Goal: Transaction & Acquisition: Purchase product/service

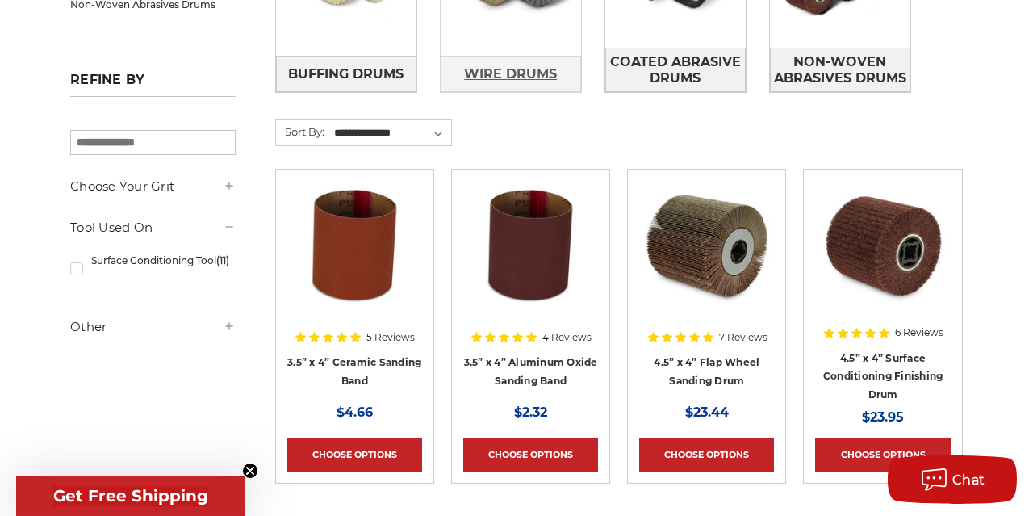
scroll to position [504, 0]
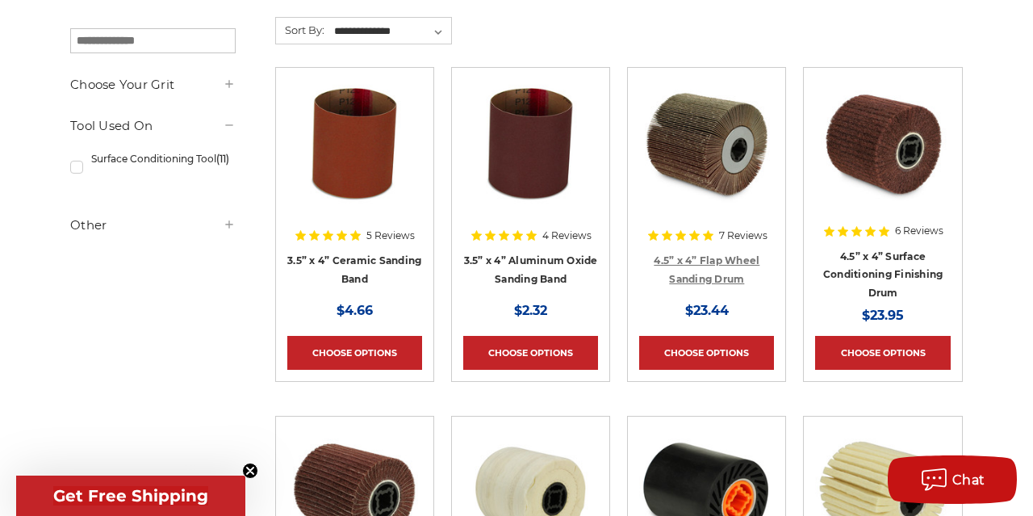
click at [730, 257] on link "4.5” x 4” Flap Wheel Sanding Drum" at bounding box center [707, 269] width 106 height 31
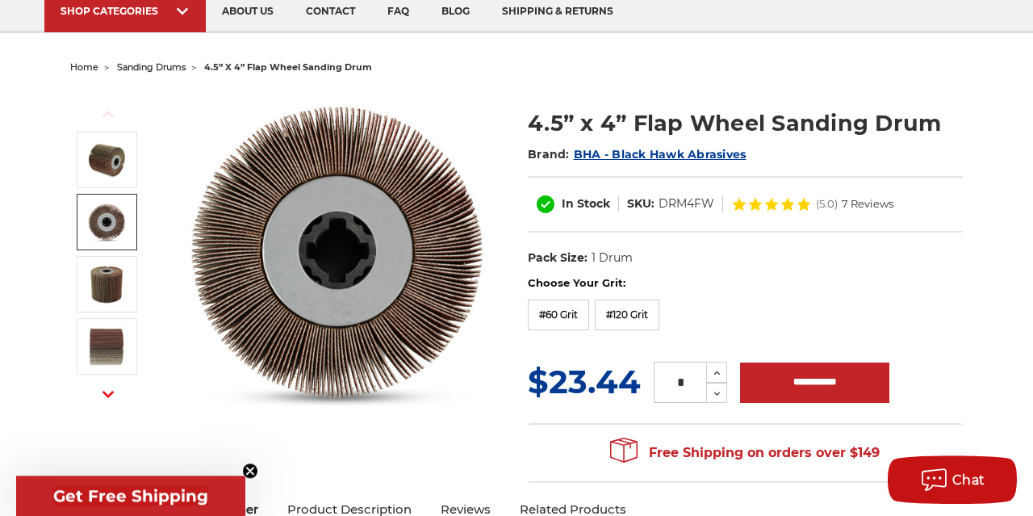
scroll to position [168, 0]
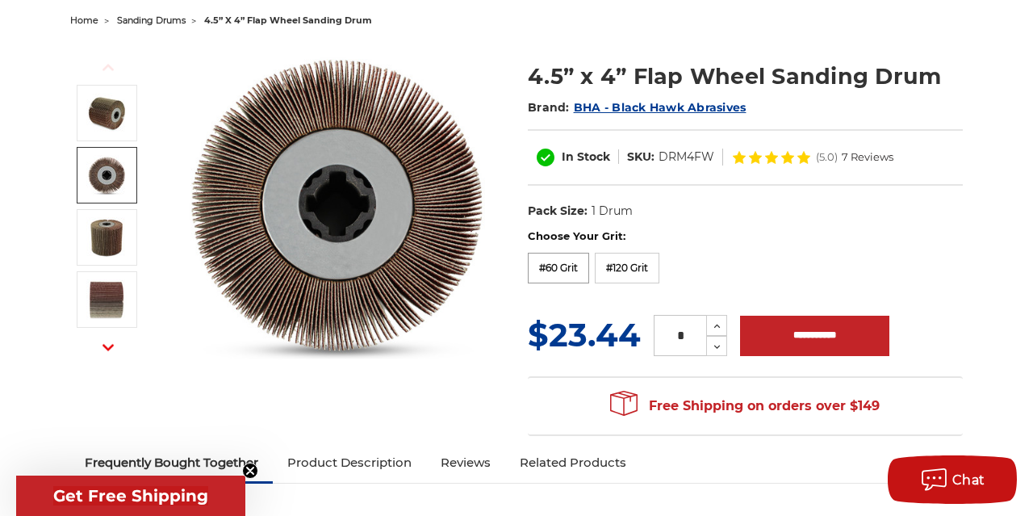
click at [561, 268] on label "#60 Grit" at bounding box center [558, 268] width 61 height 31
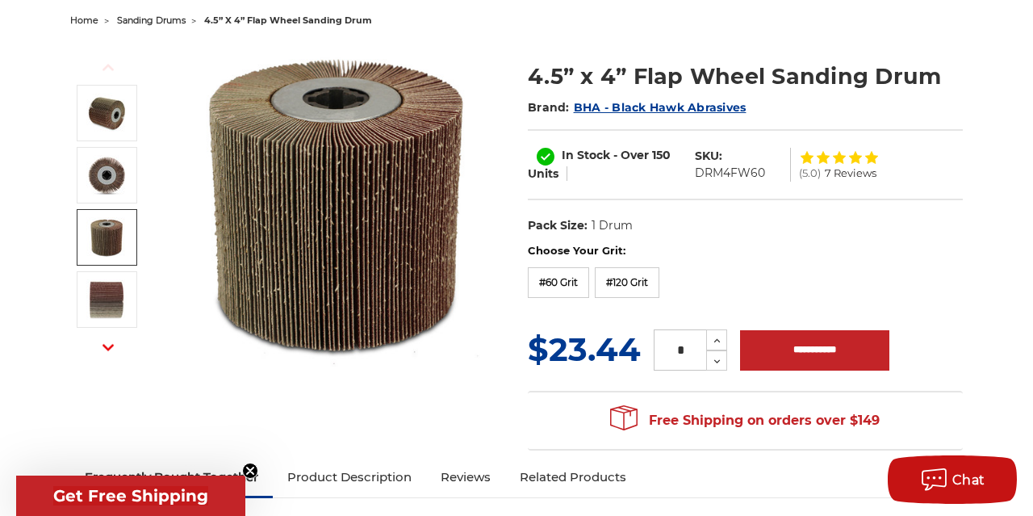
click at [104, 236] on img at bounding box center [106, 237] width 40 height 40
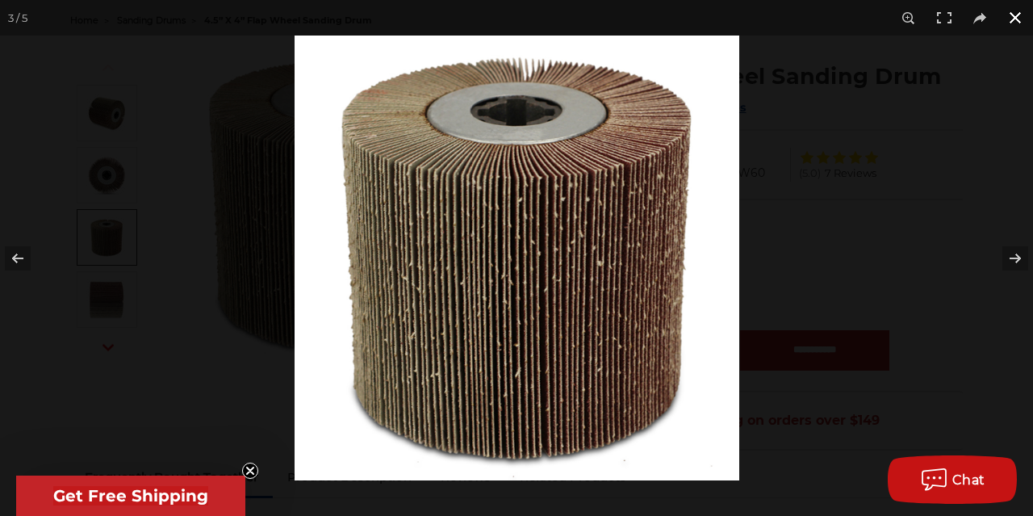
click at [1014, 19] on button at bounding box center [1015, 18] width 36 height 36
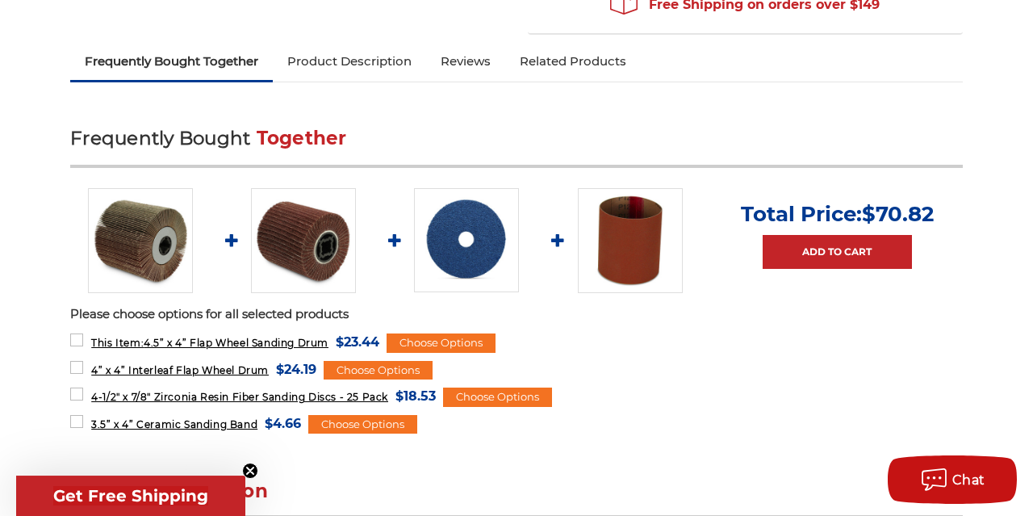
scroll to position [587, 0]
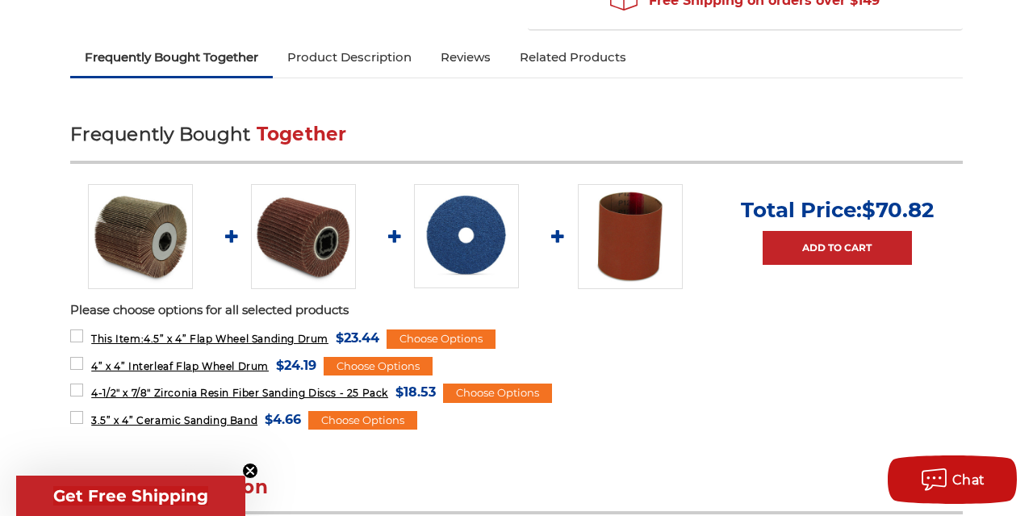
click at [312, 245] on img at bounding box center [303, 236] width 105 height 105
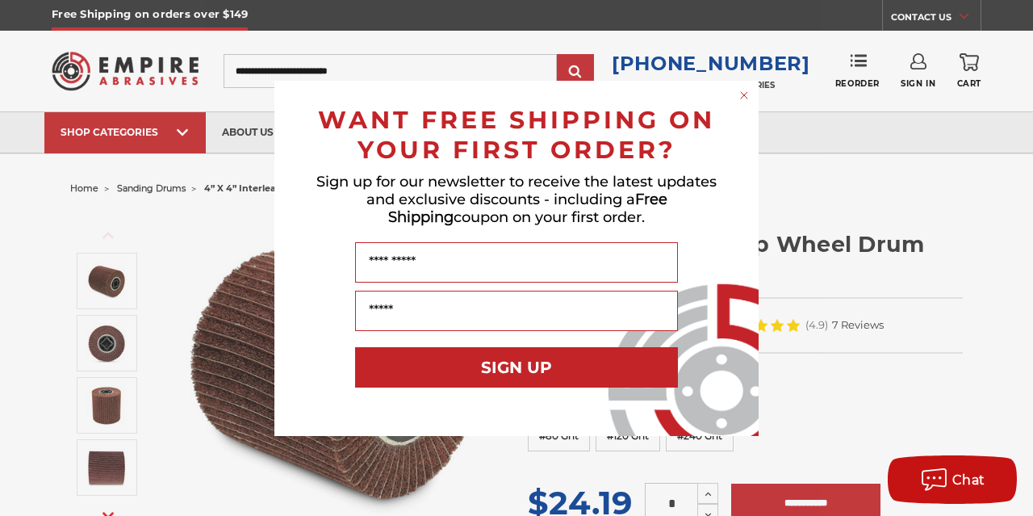
click at [739, 93] on circle "Close dialog" at bounding box center [744, 94] width 15 height 15
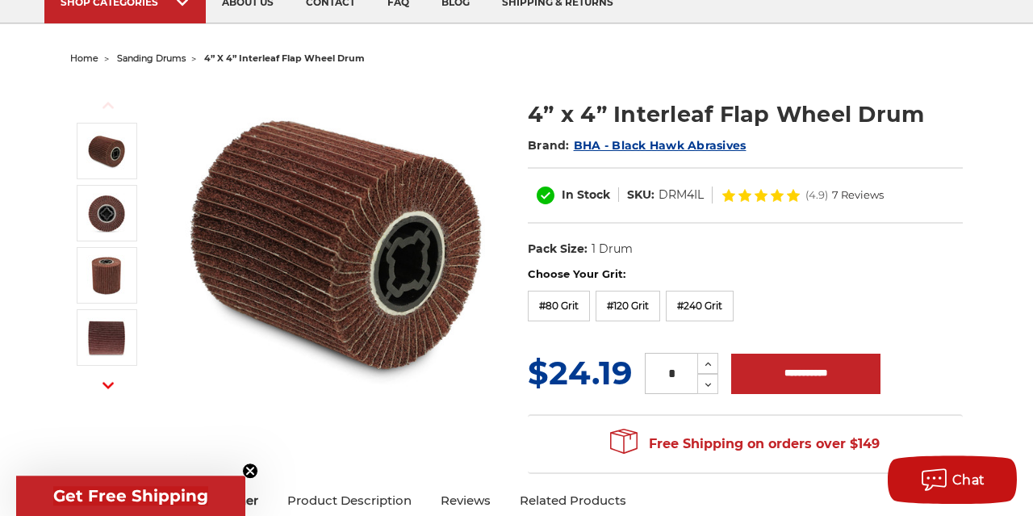
scroll to position [168, 0]
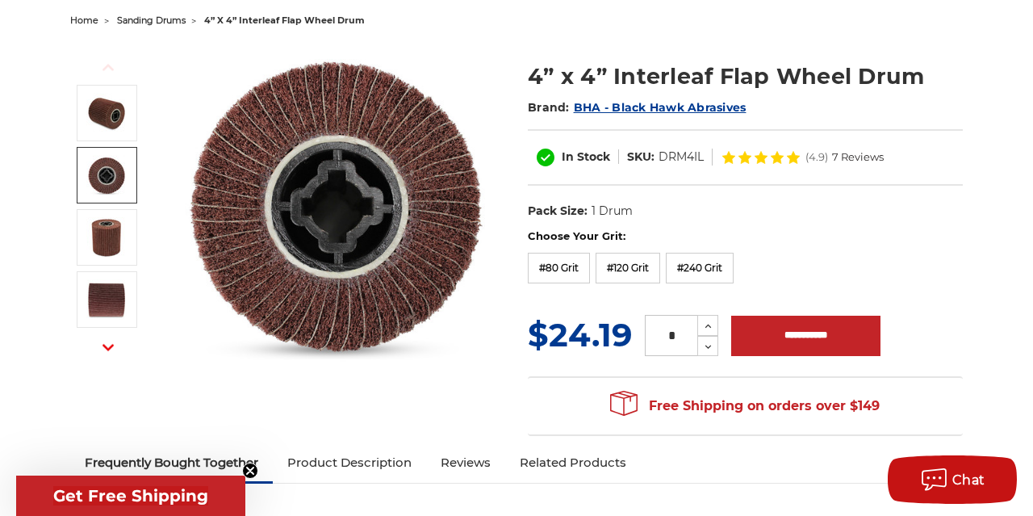
click at [86, 164] on link at bounding box center [107, 175] width 61 height 56
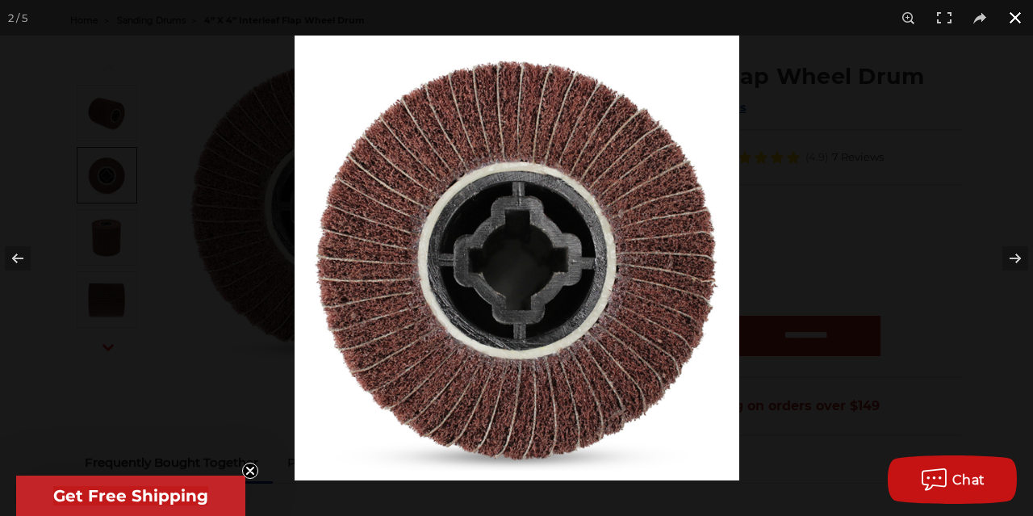
click at [1015, 20] on button at bounding box center [1015, 18] width 36 height 36
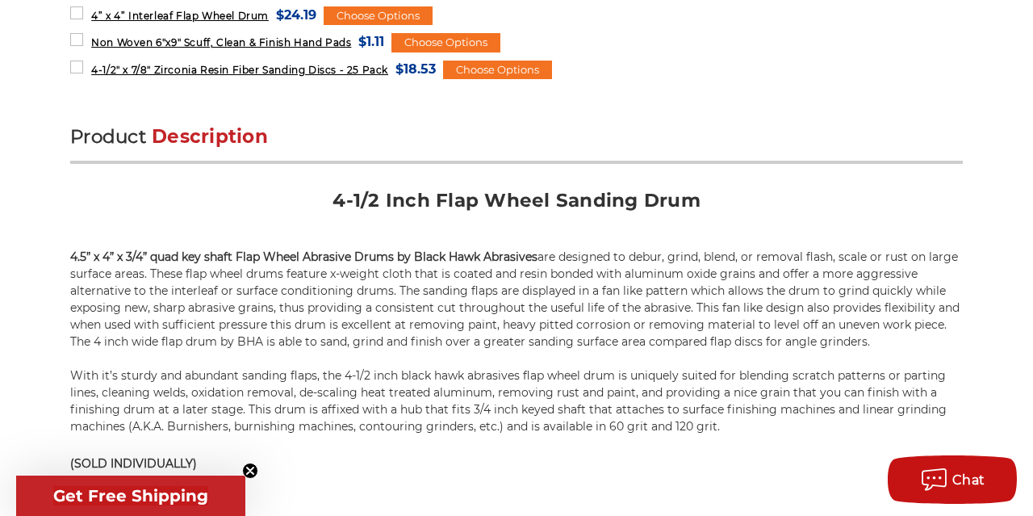
scroll to position [1007, 0]
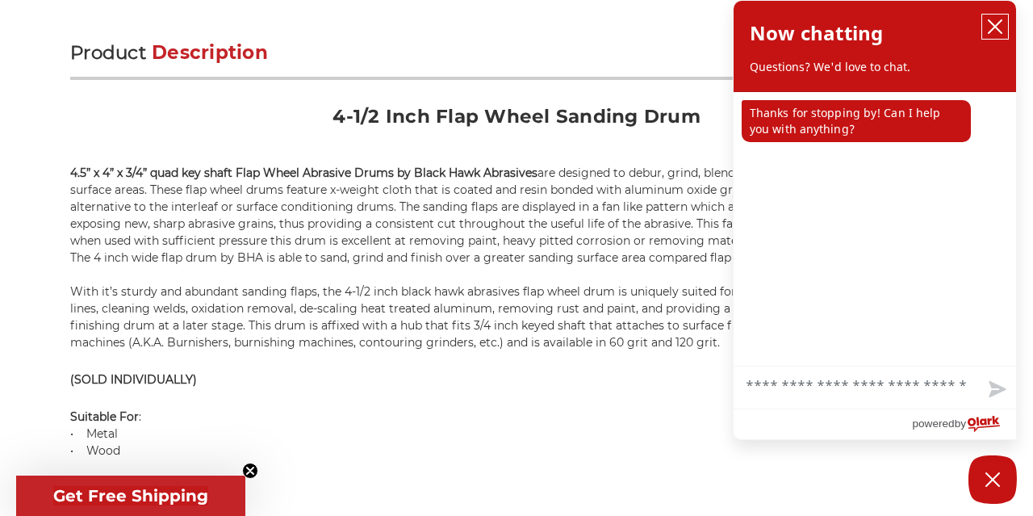
click at [999, 22] on icon "close chatbox" at bounding box center [995, 26] width 13 height 13
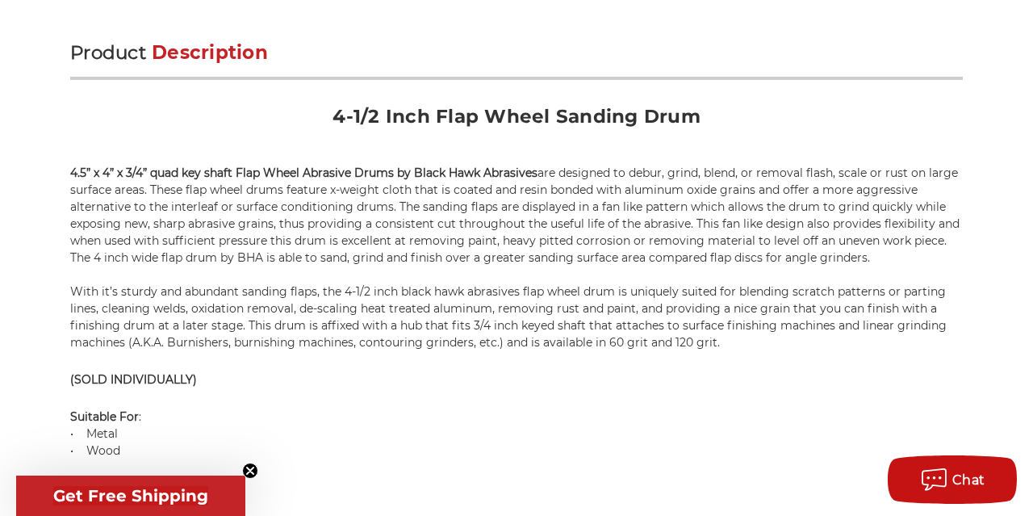
scroll to position [1091, 0]
